Goal: Transaction & Acquisition: Purchase product/service

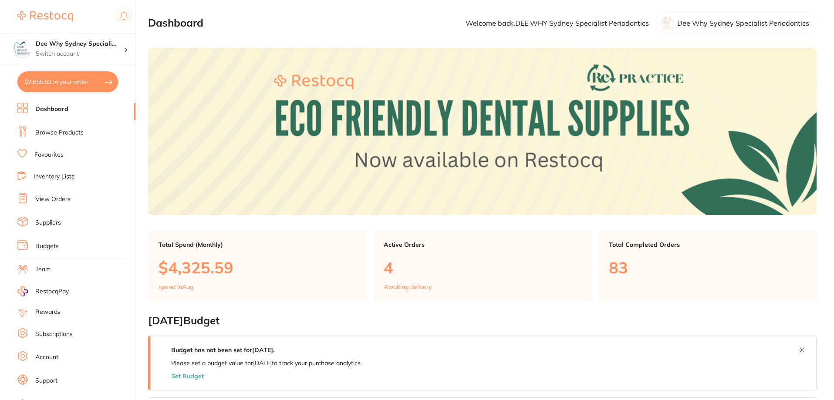
click at [78, 79] on button "$2,655.63 in your order" at bounding box center [67, 81] width 101 height 21
checkbox input "true"
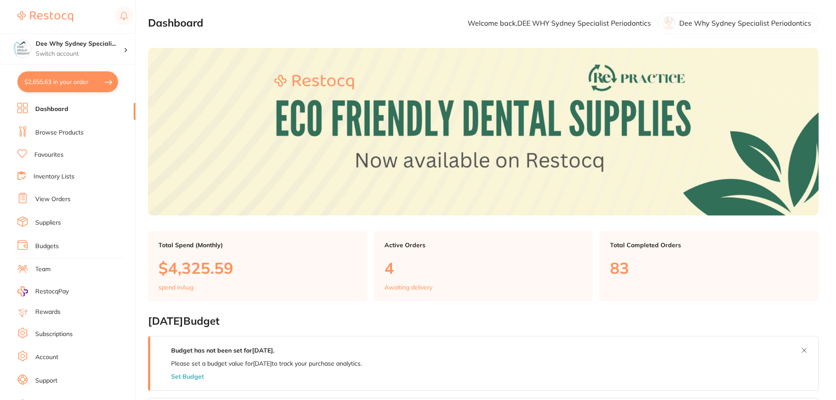
checkbox input "true"
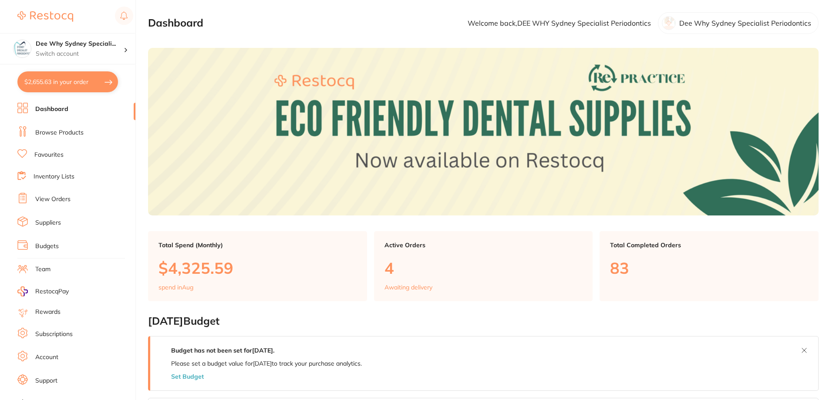
checkbox input "true"
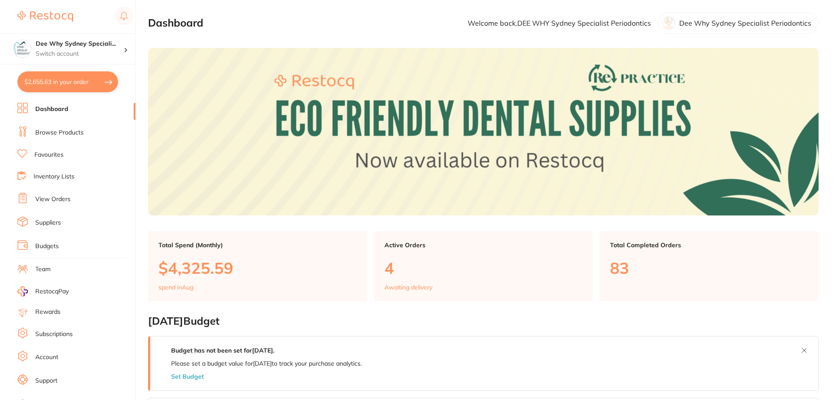
checkbox input "true"
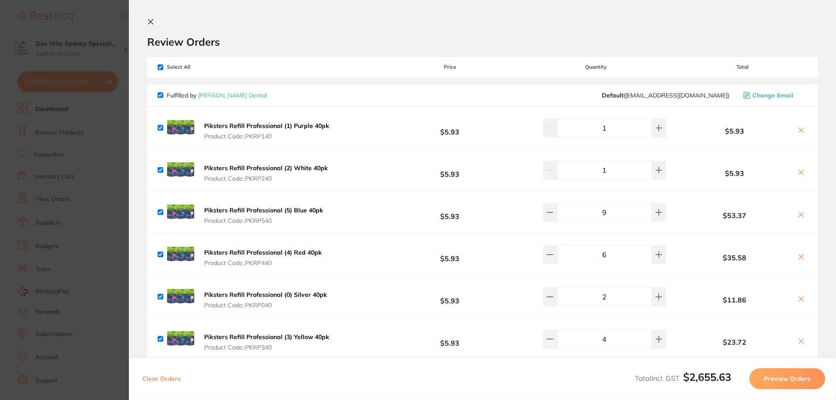
click at [162, 65] on input "checkbox" at bounding box center [161, 67] width 6 height 6
checkbox input "false"
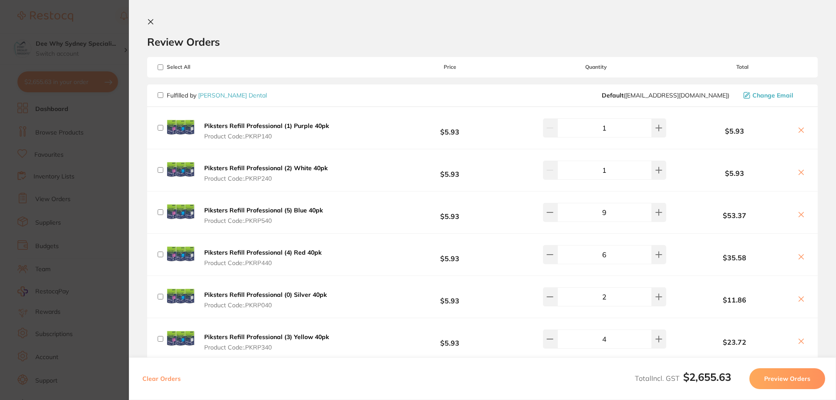
checkbox input "false"
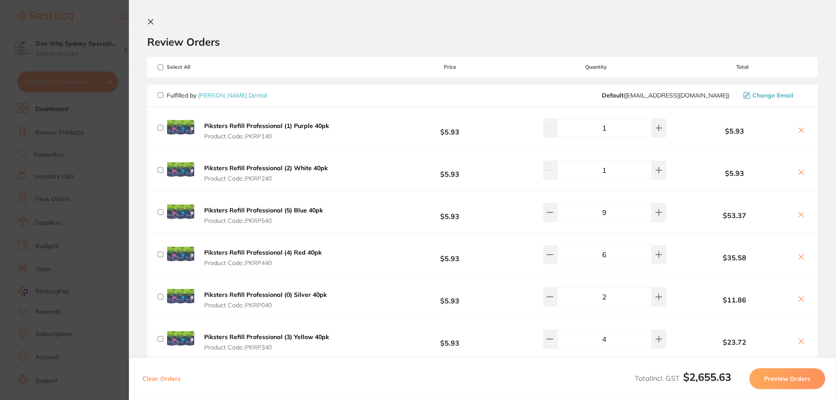
checkbox input "false"
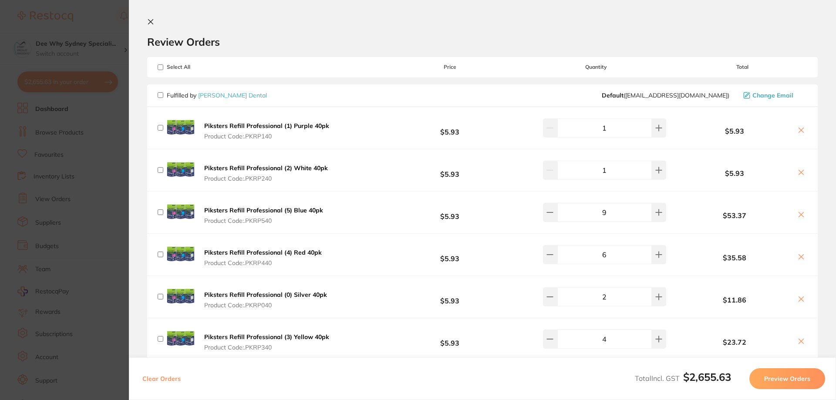
checkbox input "false"
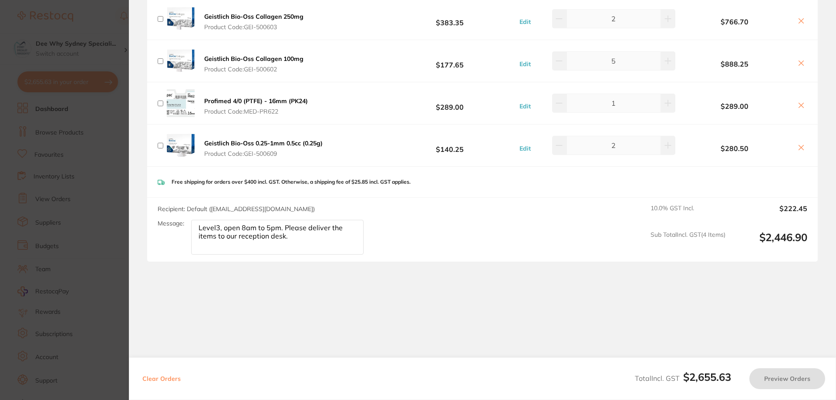
scroll to position [528, 0]
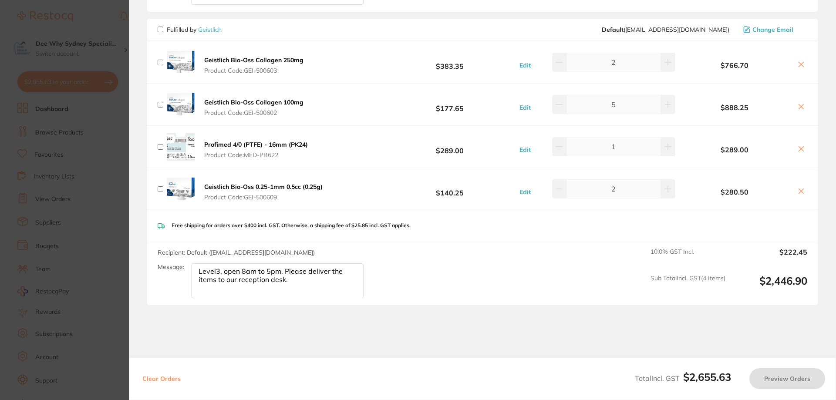
click at [674, 105] on div "Edit 5" at bounding box center [596, 104] width 162 height 19
click at [522, 107] on button "Edit" at bounding box center [525, 108] width 17 height 8
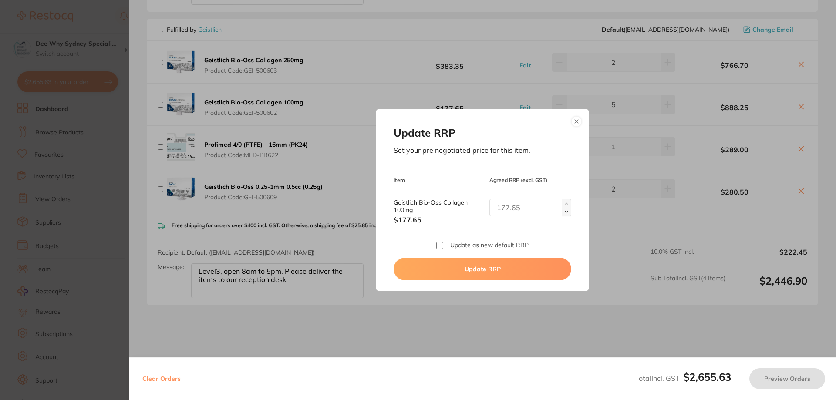
click at [580, 118] on div "Update RRP Set your pre negotiated price for this item. Item Agreed RRP (excl. …" at bounding box center [482, 199] width 212 height 181
click at [575, 119] on button at bounding box center [576, 121] width 10 height 10
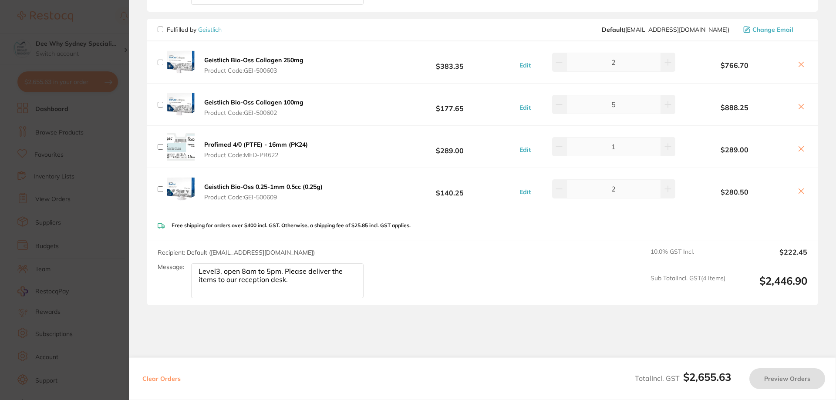
click at [161, 108] on div "Geistlich Bio-Oss Collagen 100mg Product Code: GEI-500602" at bounding box center [232, 105] width 148 height 28
click at [157, 28] on div "Fulfilled by Geistlich Default ( [EMAIL_ADDRESS][DOMAIN_NAME] ) Change Email" at bounding box center [482, 30] width 670 height 23
click at [160, 29] on input "checkbox" at bounding box center [161, 30] width 6 height 6
checkbox input "true"
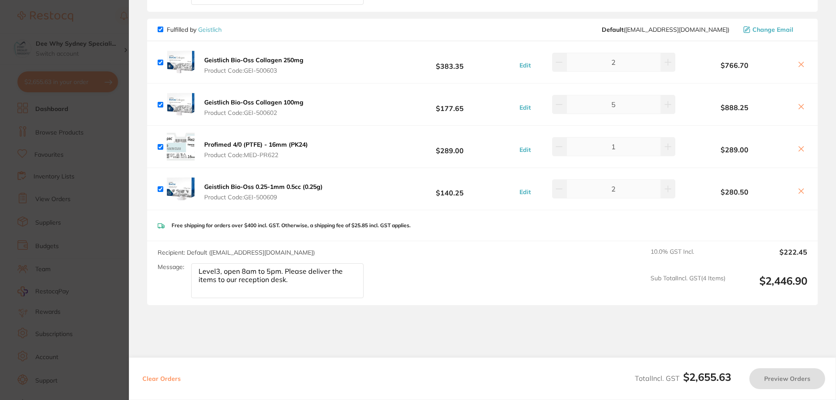
checkbox input "true"
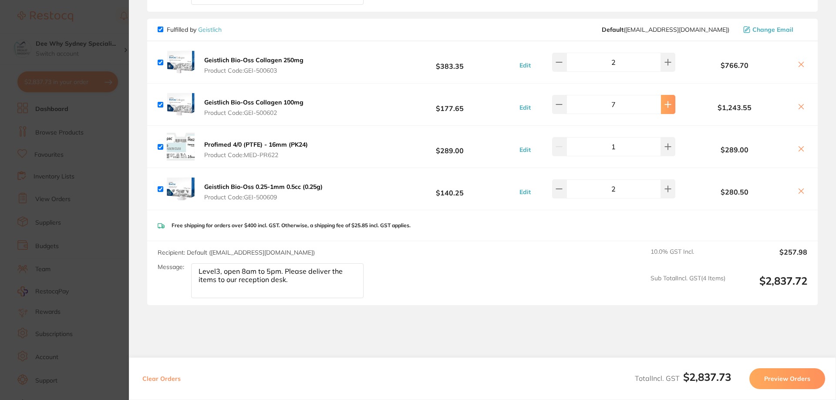
type input "10"
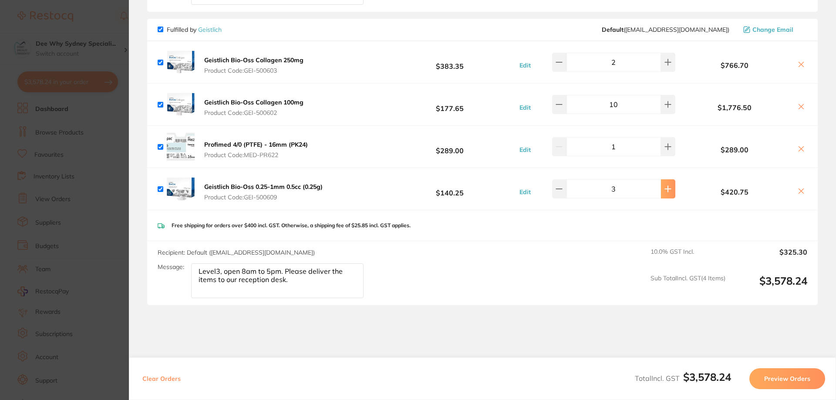
type input "4"
click at [572, 231] on div "Free shipping for orders over $400 incl. GST. Otherwise, a shipping fee of $25.…" at bounding box center [482, 225] width 670 height 31
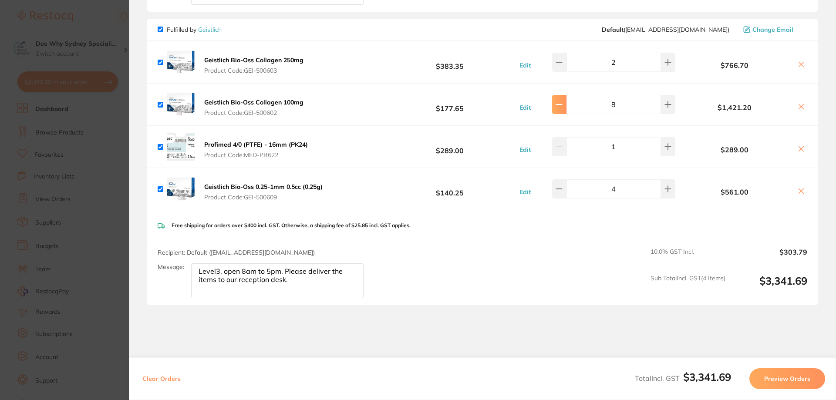
type input "6"
type input "3"
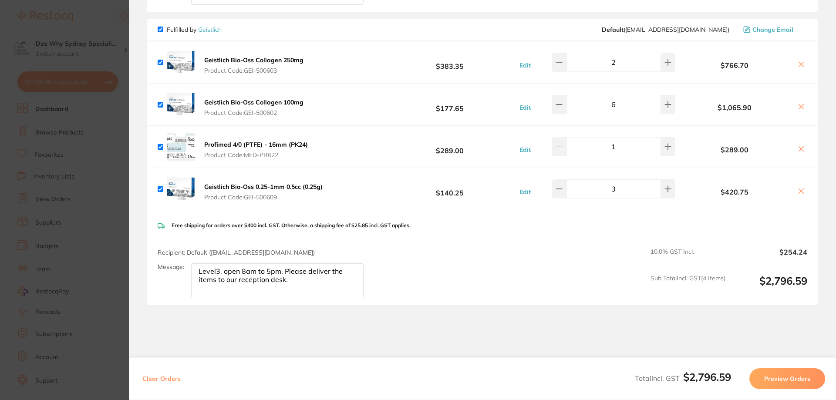
click at [536, 234] on div "Free shipping for orders over $400 incl. GST. Otherwise, a shipping fee of $25.…" at bounding box center [482, 225] width 670 height 31
click at [110, 31] on section "Update RRP Set your pre negotiated price for this item. Item Agreed RRP (excl. …" at bounding box center [418, 200] width 836 height 400
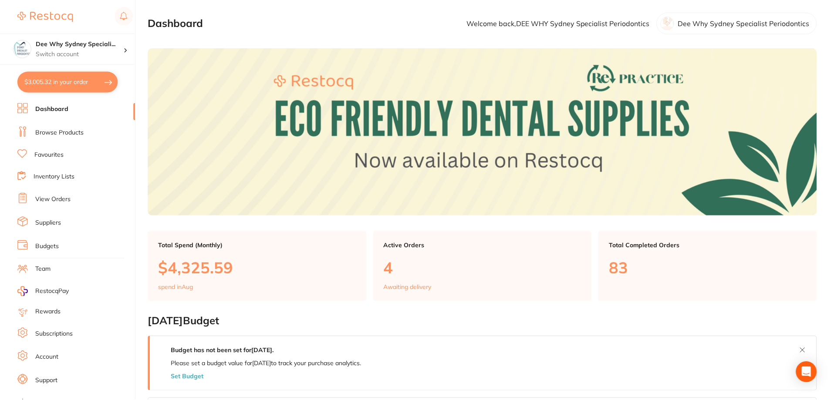
scroll to position [174, 0]
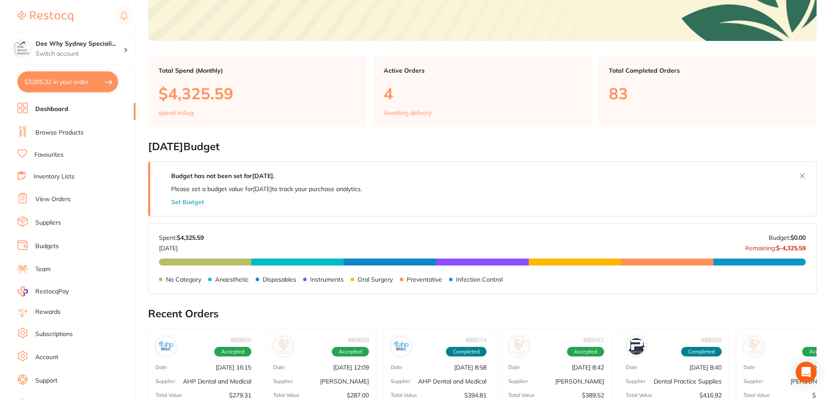
click at [61, 201] on link "View Orders" at bounding box center [52, 199] width 35 height 9
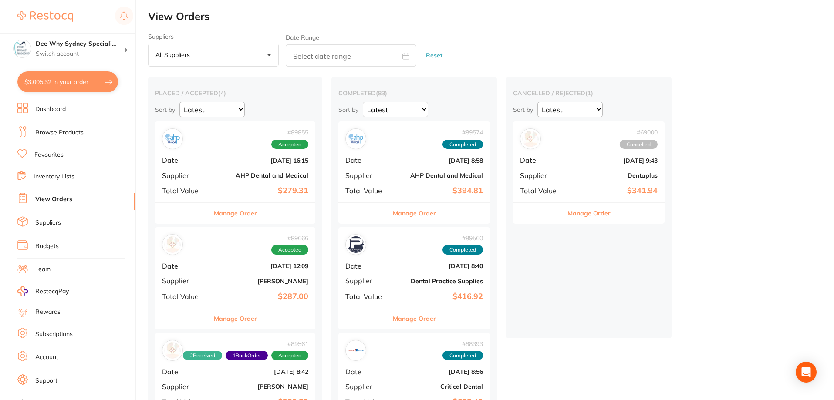
click at [277, 163] on b "[DATE] 16:15" at bounding box center [262, 160] width 93 height 7
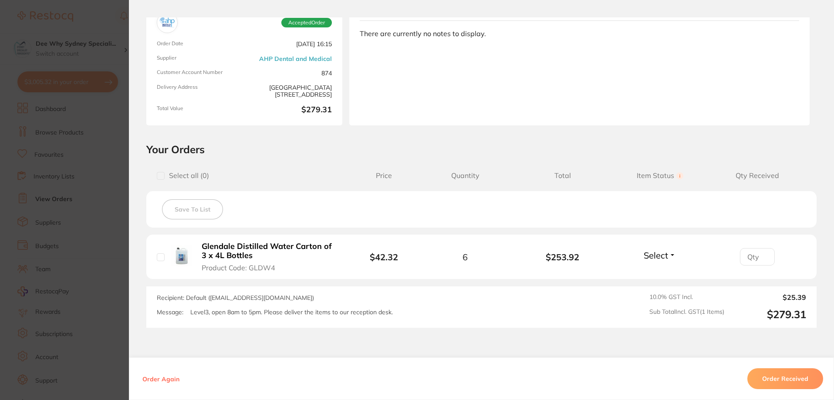
scroll to position [128, 0]
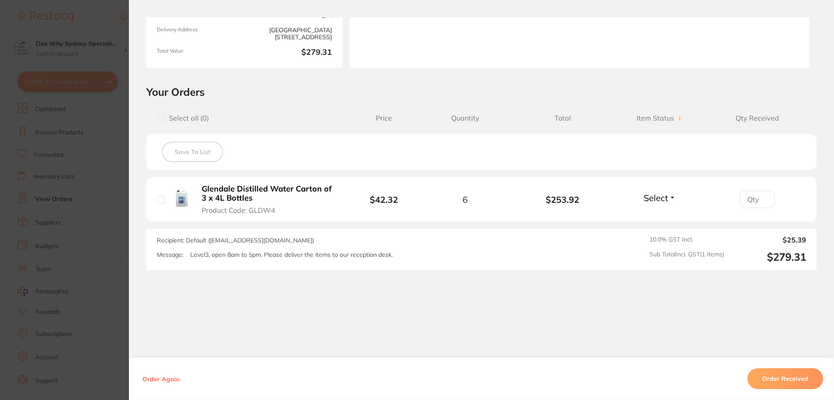
click at [765, 377] on button "Order Received" at bounding box center [785, 378] width 76 height 21
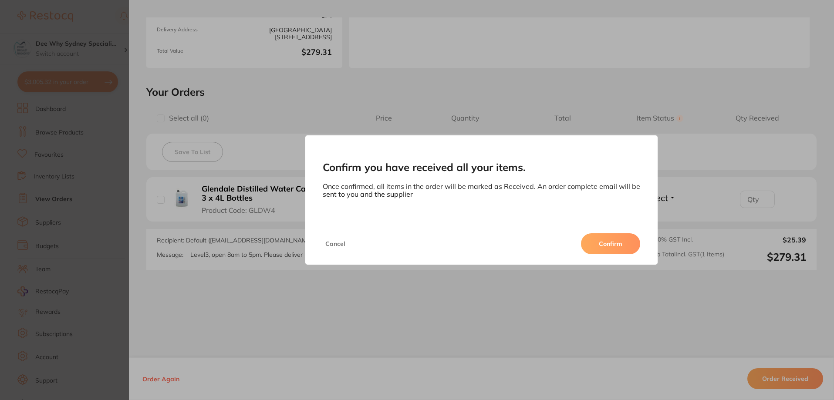
click at [626, 251] on button "Confirm" at bounding box center [610, 243] width 59 height 21
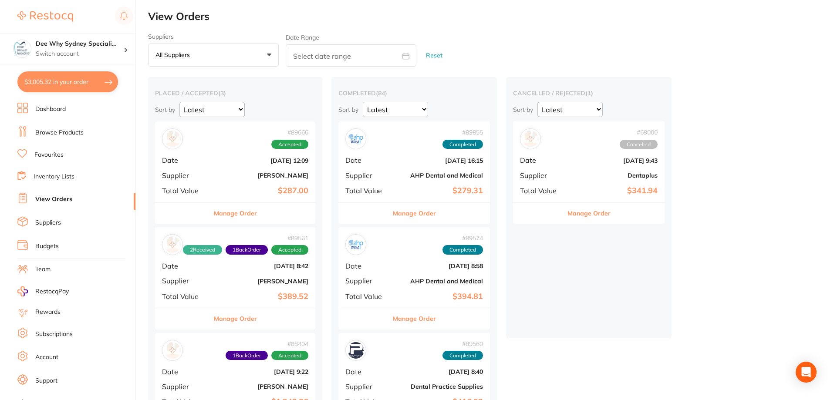
click at [245, 171] on div "# 89666 Accepted Date [DATE] 12:09 Supplier [PERSON_NAME] Total Value $287.00" at bounding box center [235, 161] width 160 height 81
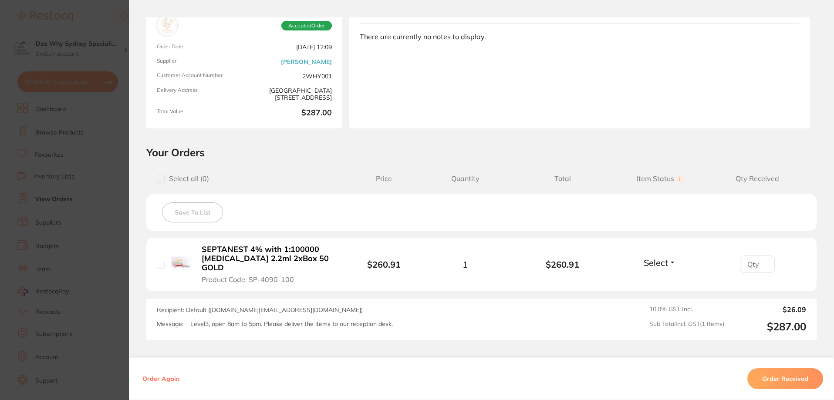
scroll to position [128, 0]
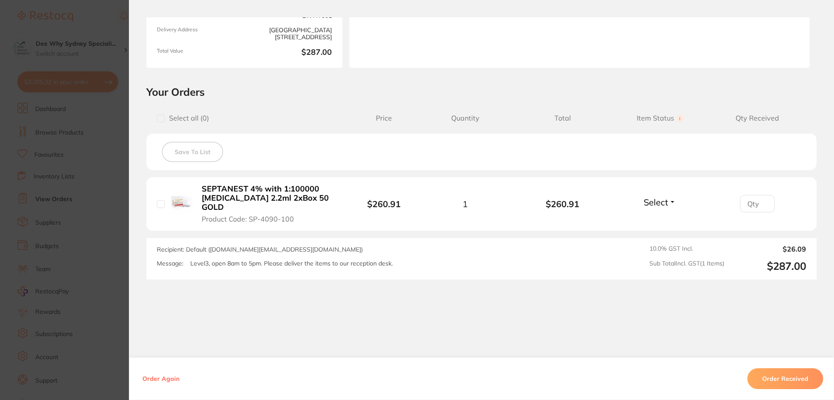
click at [814, 381] on button "Order Received" at bounding box center [785, 378] width 76 height 21
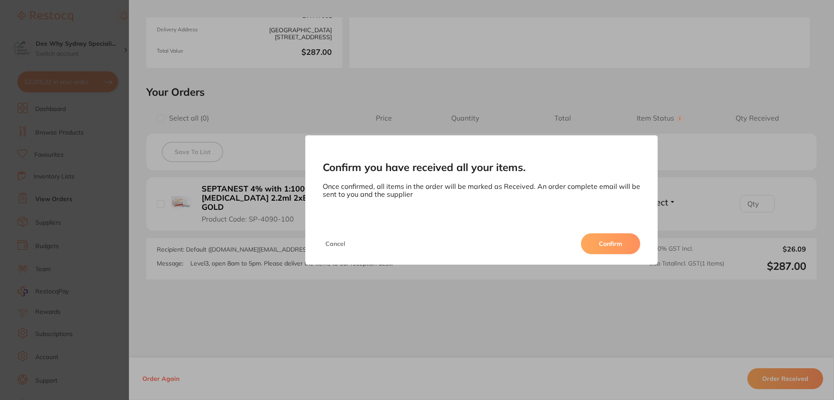
click at [340, 250] on button "Cancel" at bounding box center [335, 243] width 25 height 21
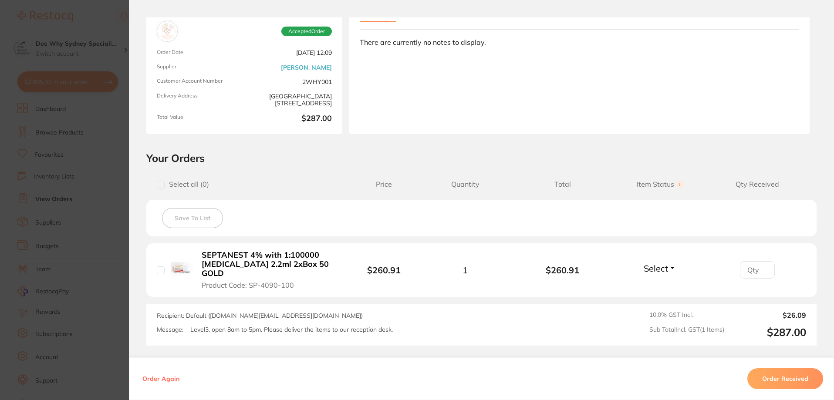
scroll to position [0, 0]
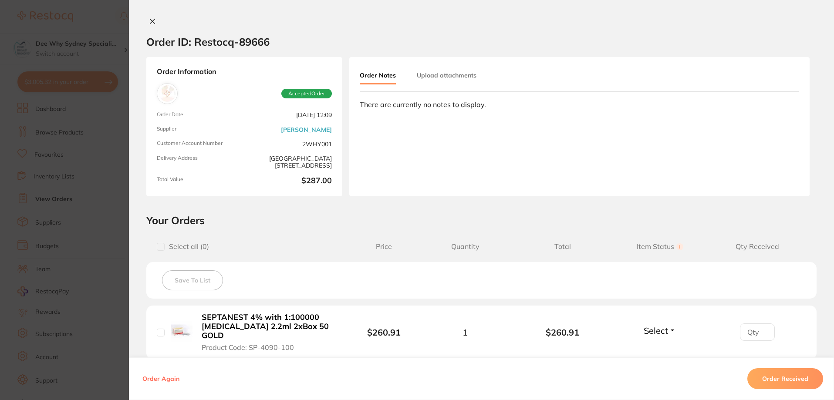
click at [154, 20] on button at bounding box center [152, 21] width 12 height 9
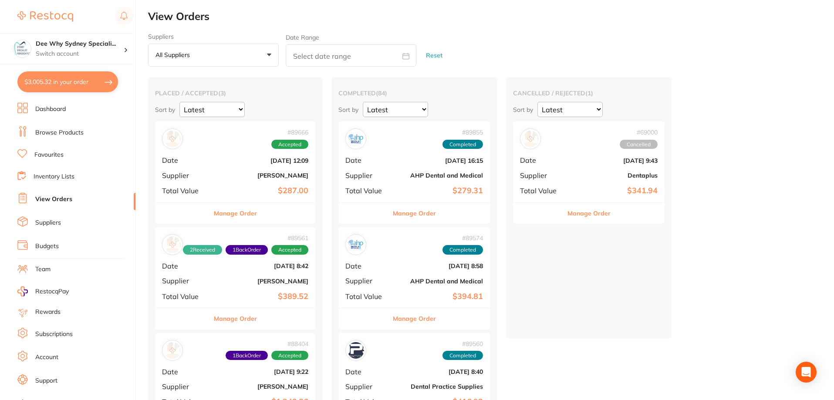
click at [228, 288] on div "# 89561 2 Received 1 Back Order Accepted Date [DATE] 8:42 Supplier [PERSON_NAME…" at bounding box center [235, 267] width 160 height 81
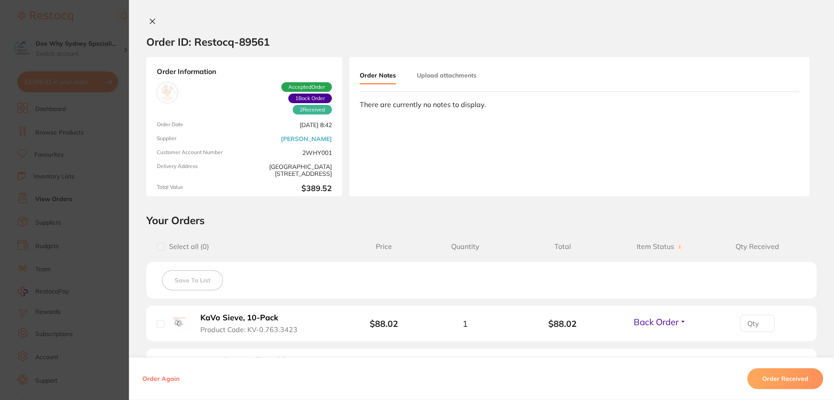
click at [154, 17] on div "Order ID: Restocq- 89561 Order Information 2 Received 1 Back Order Accepted Ord…" at bounding box center [481, 200] width 705 height 400
click at [152, 19] on icon at bounding box center [152, 21] width 7 height 7
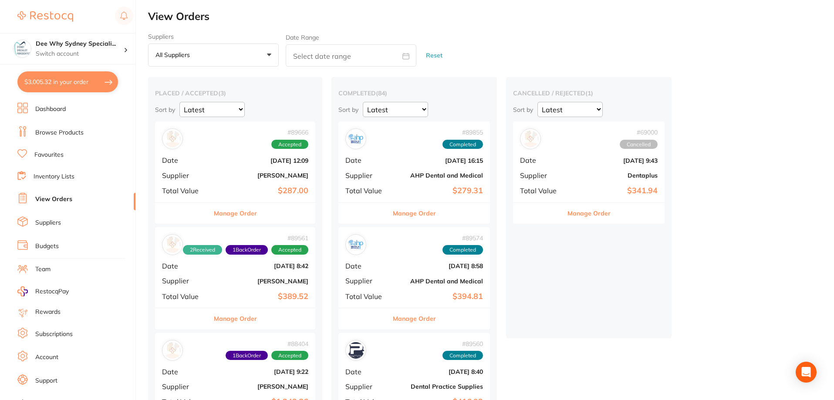
click at [54, 174] on link "Inventory Lists" at bounding box center [54, 176] width 41 height 9
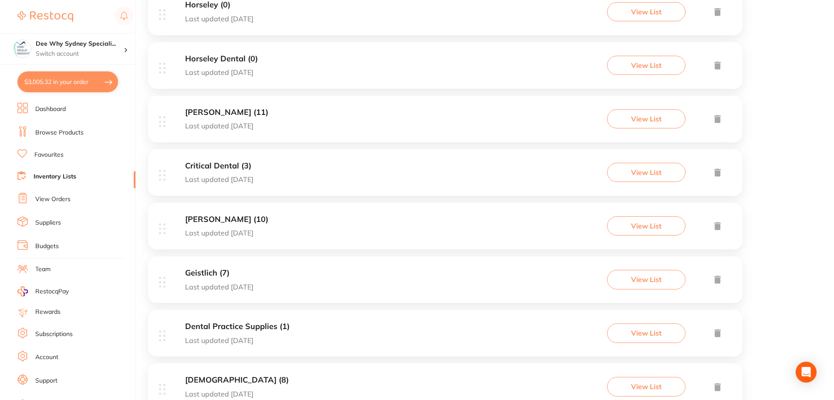
scroll to position [435, 0]
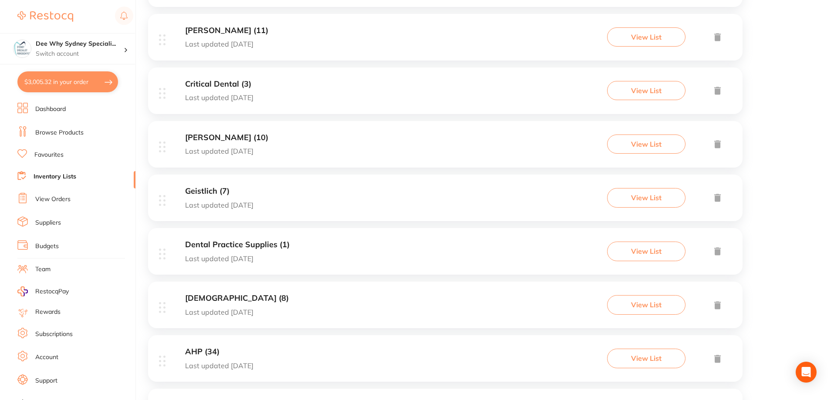
click at [652, 199] on button "View List" at bounding box center [646, 197] width 78 height 19
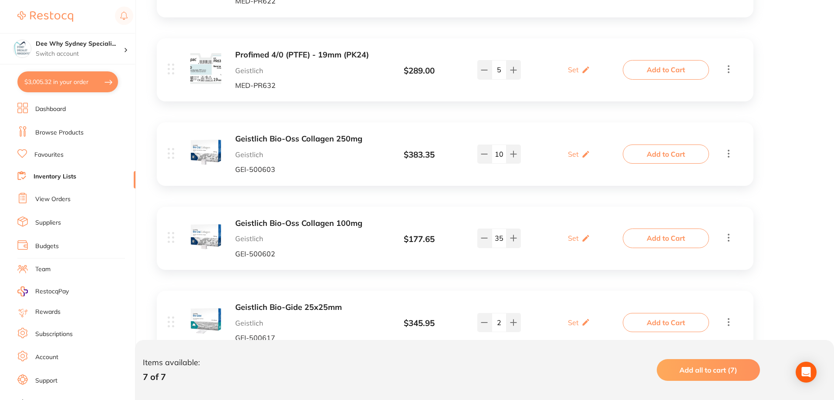
scroll to position [479, 0]
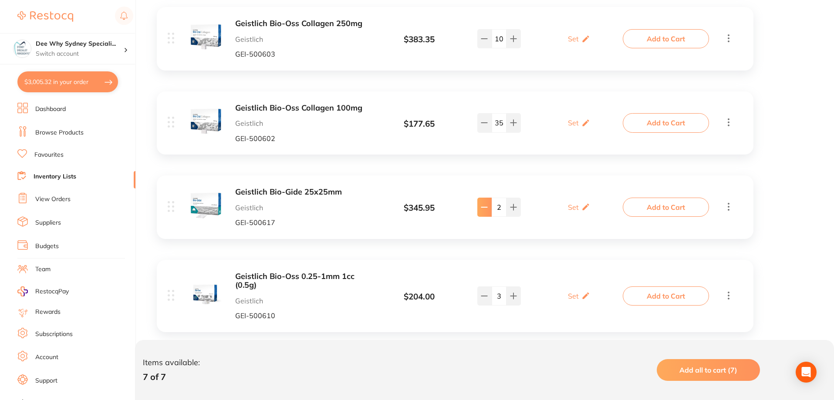
type input "1"
click at [641, 206] on button "Add to Cart" at bounding box center [666, 207] width 86 height 19
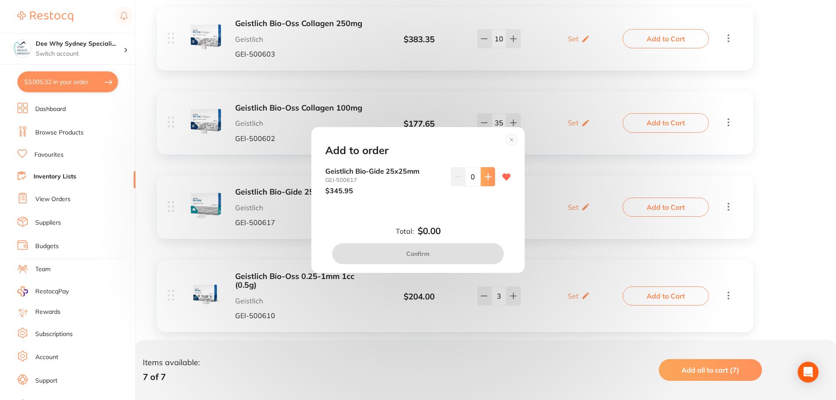
click at [488, 176] on icon at bounding box center [488, 176] width 7 height 7
type input "1"
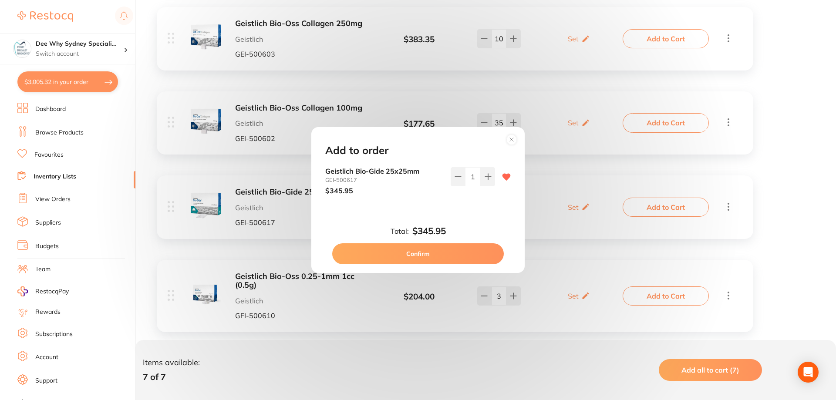
click at [441, 246] on button "Confirm" at bounding box center [418, 253] width 172 height 21
checkbox input "false"
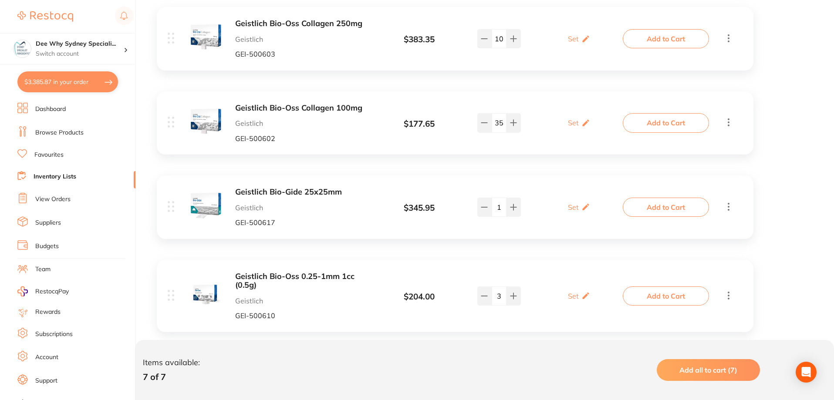
click at [644, 293] on button "Add to Cart" at bounding box center [666, 295] width 86 height 19
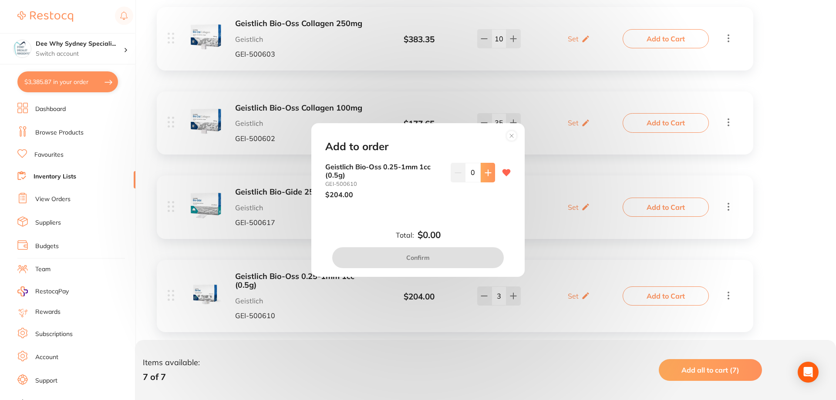
click at [488, 175] on icon at bounding box center [488, 172] width 7 height 7
type input "1"
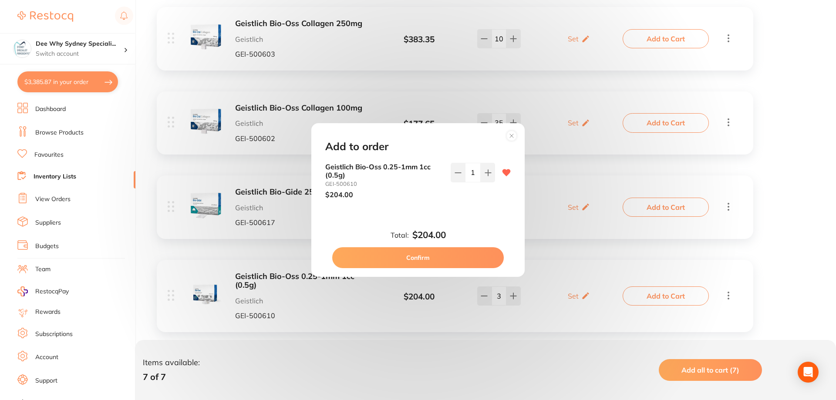
click at [427, 260] on button "Confirm" at bounding box center [418, 257] width 172 height 21
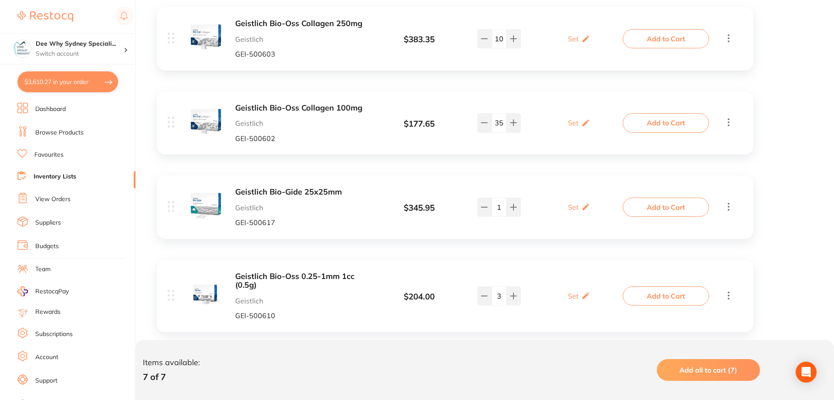
click at [55, 81] on button "$3,610.27 in your order" at bounding box center [67, 81] width 101 height 21
checkbox input "true"
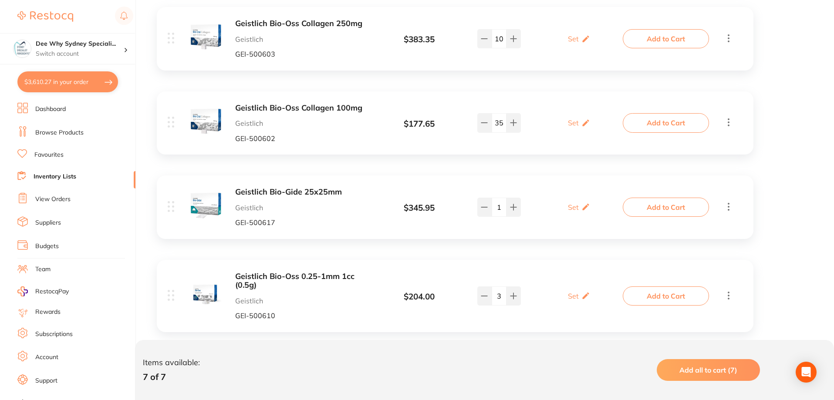
checkbox input "true"
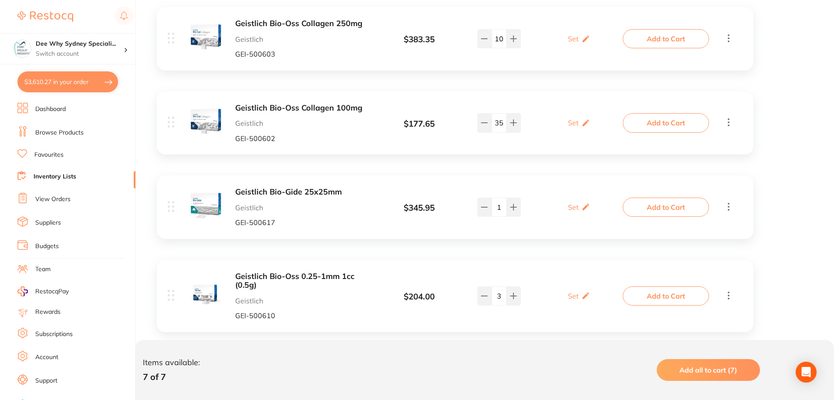
checkbox input "true"
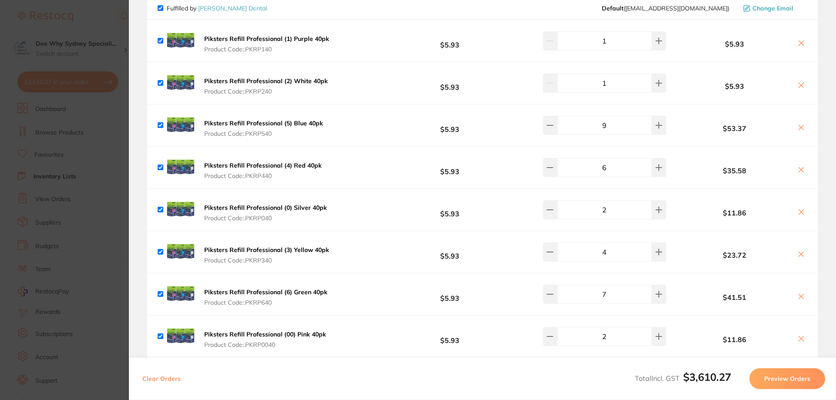
scroll to position [0, 0]
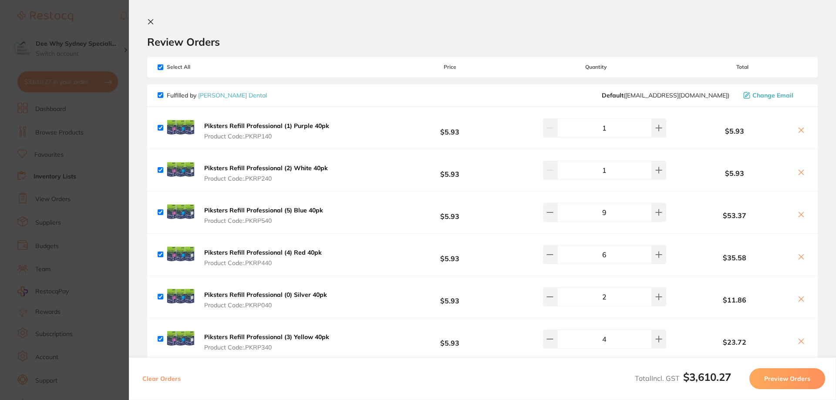
click at [161, 67] on input "checkbox" at bounding box center [161, 67] width 6 height 6
checkbox input "false"
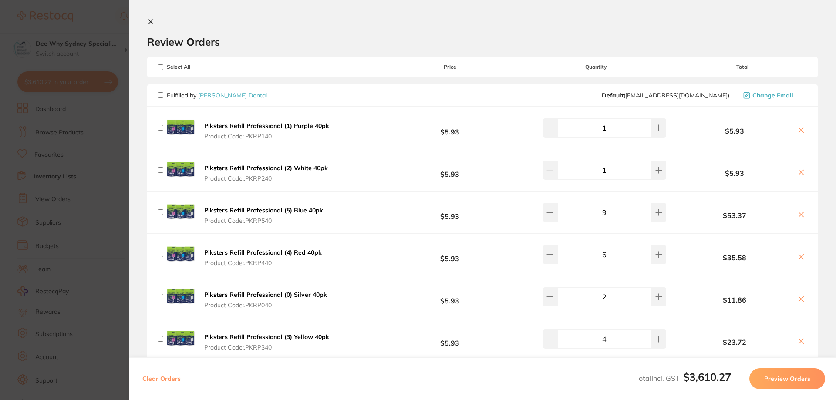
checkbox input "false"
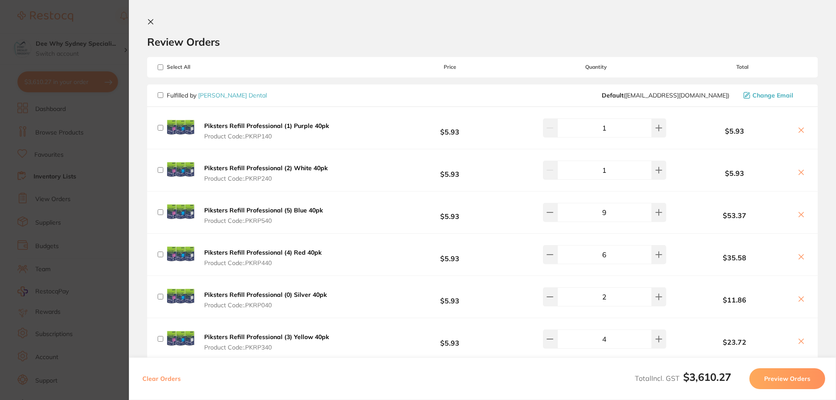
checkbox input "false"
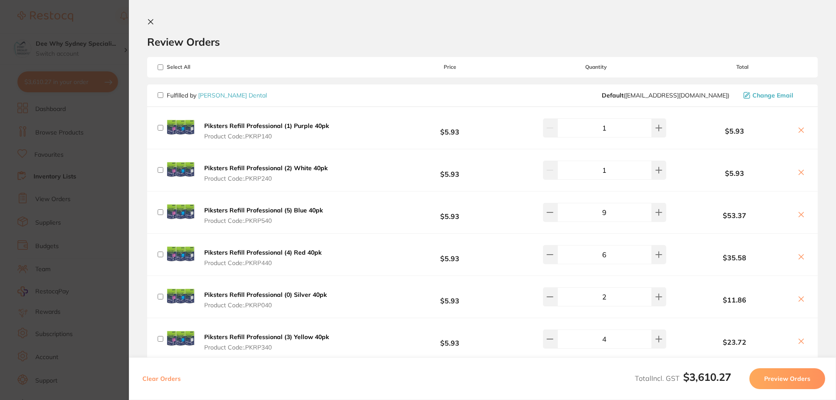
checkbox input "false"
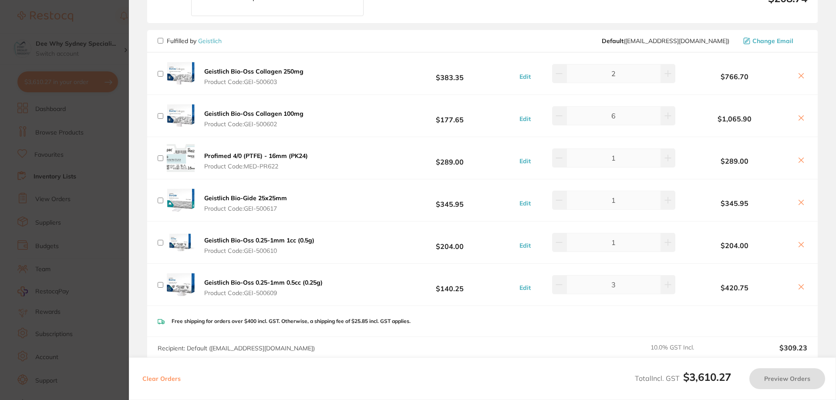
scroll to position [435, 0]
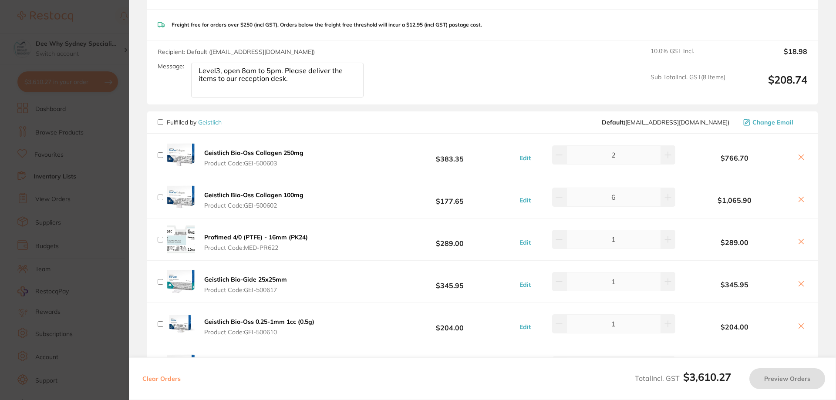
click at [158, 121] on input "checkbox" at bounding box center [161, 122] width 6 height 6
checkbox input "true"
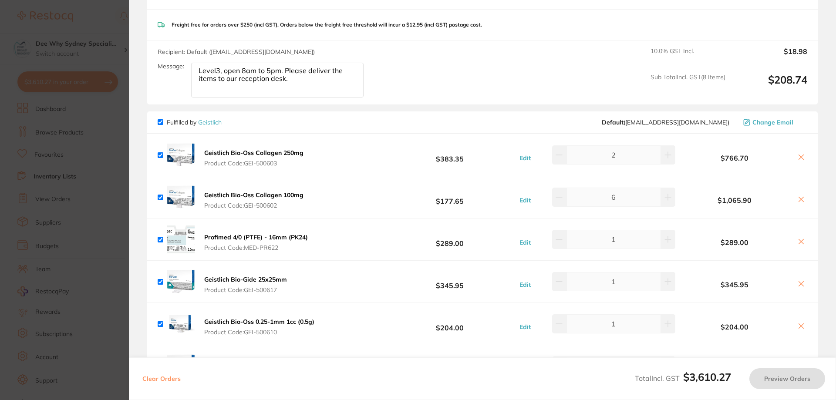
checkbox input "true"
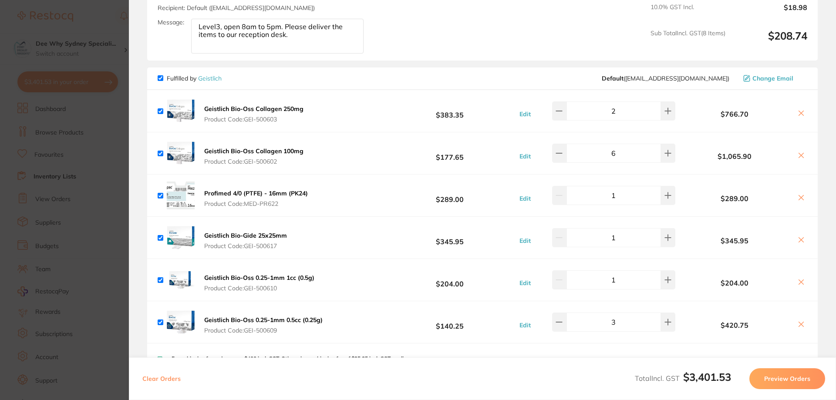
scroll to position [566, 0]
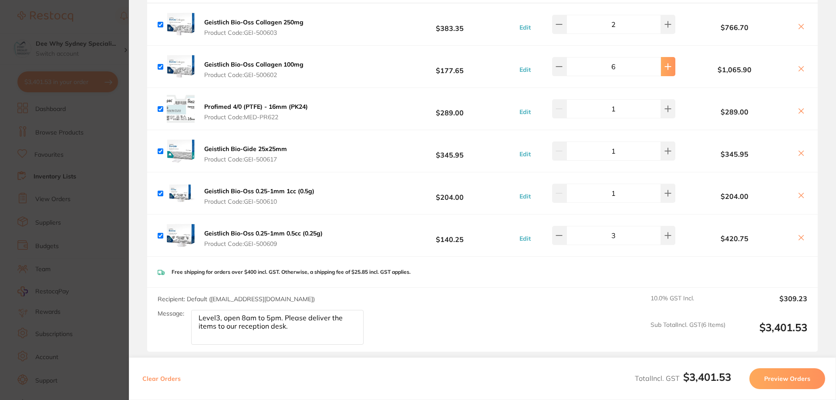
type input "7"
click at [764, 381] on button "Preview Orders" at bounding box center [787, 378] width 76 height 21
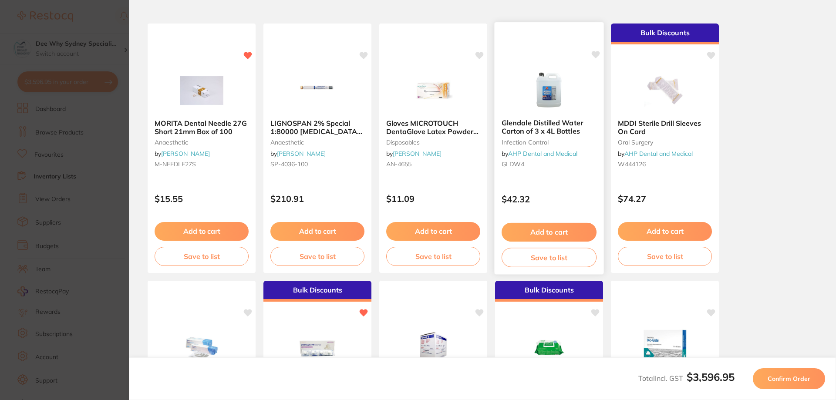
scroll to position [0, 0]
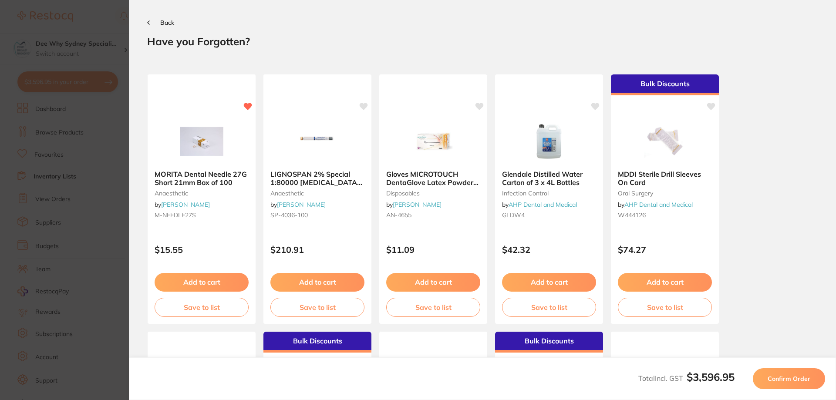
click at [797, 376] on span "Confirm Order" at bounding box center [789, 379] width 43 height 8
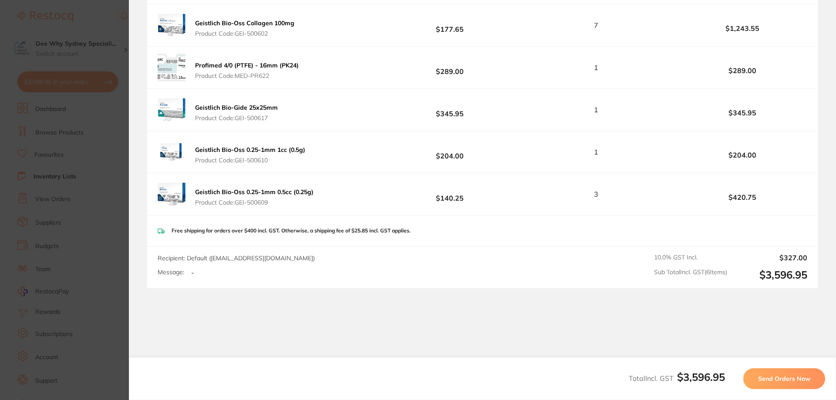
click at [775, 381] on span "Send Orders Now" at bounding box center [784, 379] width 52 height 8
